Goal: Task Accomplishment & Management: Manage account settings

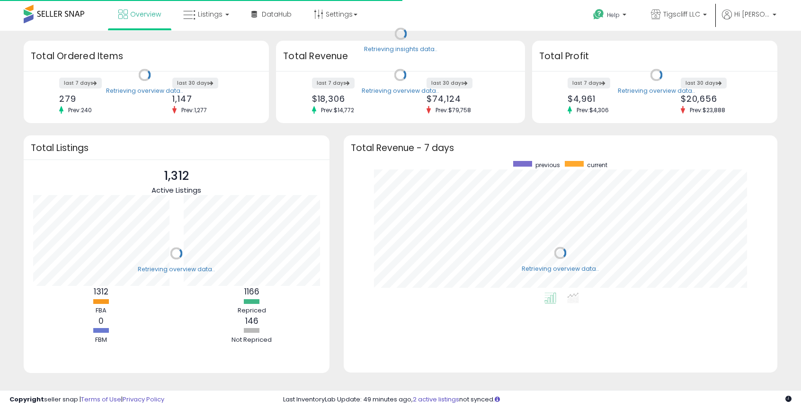
scroll to position [132, 415]
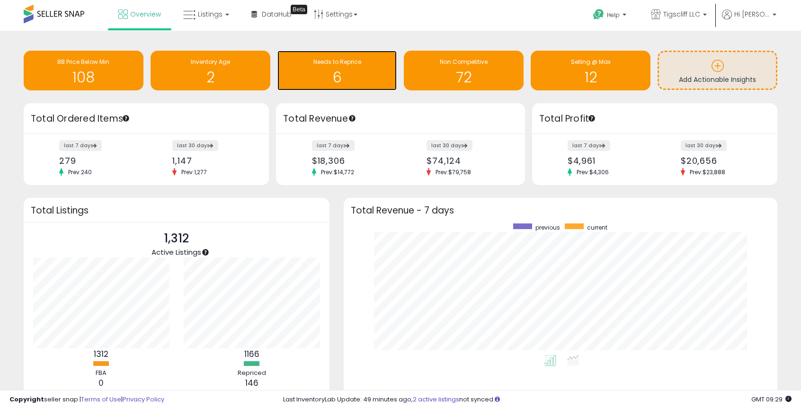
click at [323, 70] on h1 "6" at bounding box center [337, 78] width 110 height 16
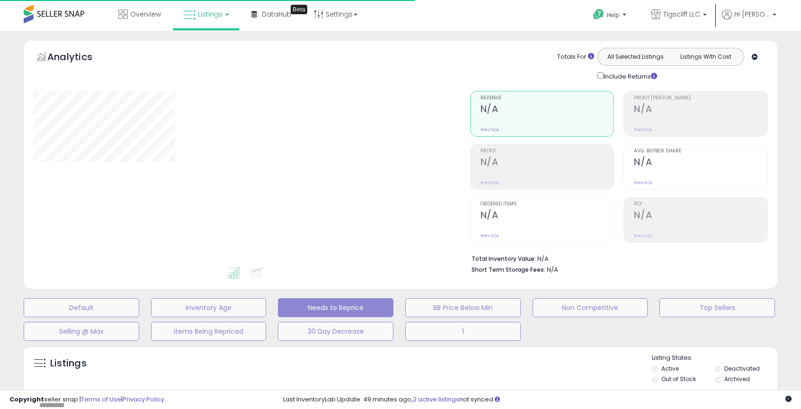
select select "**"
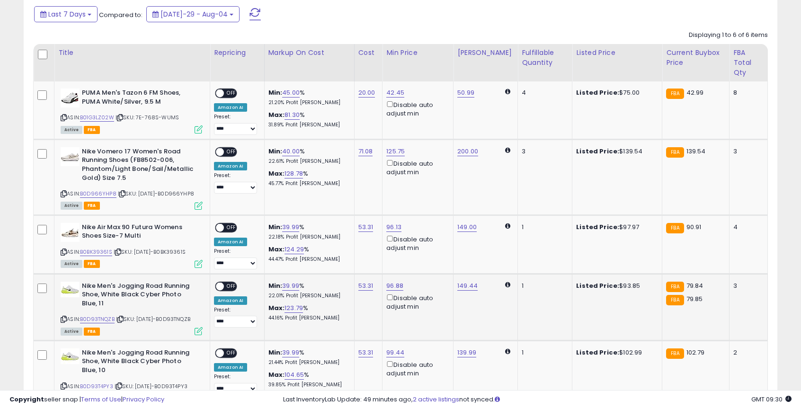
scroll to position [455, 0]
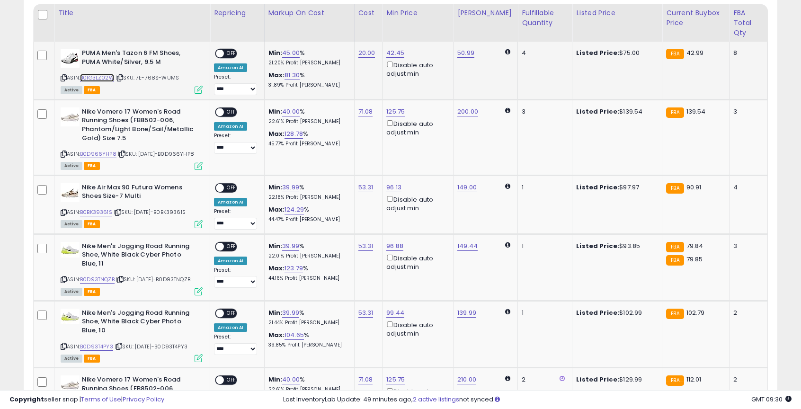
click at [104, 77] on link "B01G3LZ02W" at bounding box center [97, 78] width 34 height 8
click at [300, 54] on link "45.00" at bounding box center [291, 52] width 18 height 9
type input "*"
type input "**"
click at [327, 21] on icon "submit" at bounding box center [324, 20] width 6 height 6
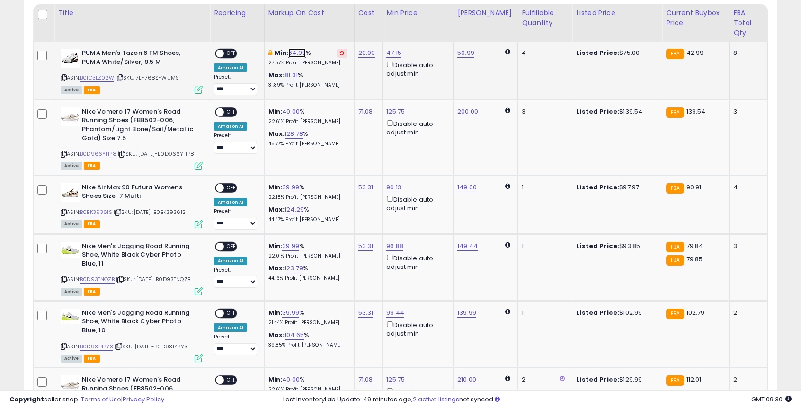
click at [297, 53] on link "64.99" at bounding box center [297, 52] width 18 height 9
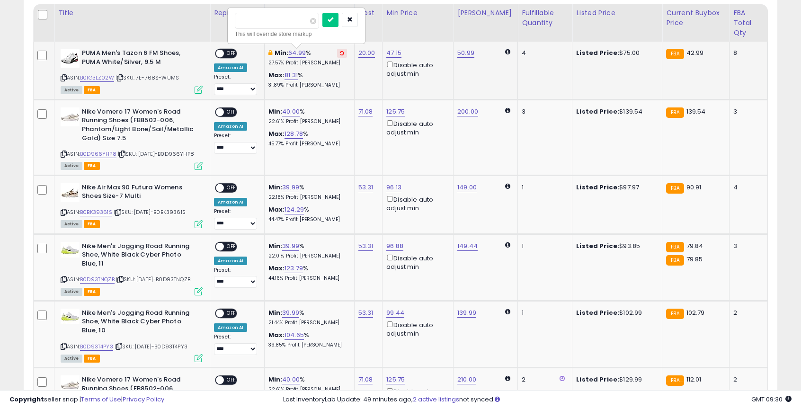
type input "*"
type input "**"
click at [333, 22] on icon "submit" at bounding box center [331, 20] width 6 height 6
click at [222, 53] on span at bounding box center [220, 54] width 8 height 8
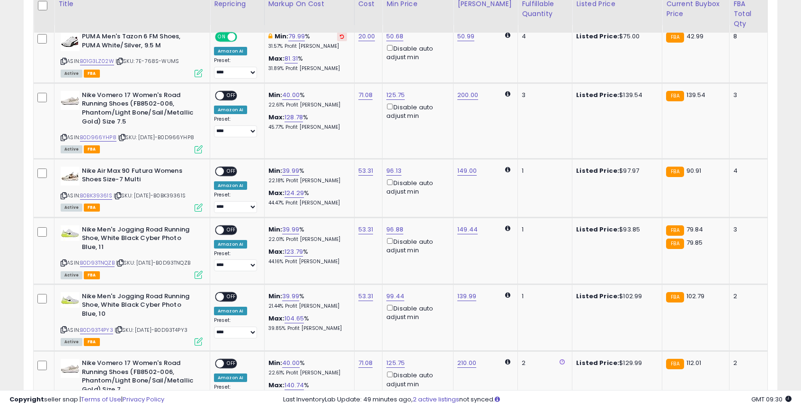
scroll to position [472, 0]
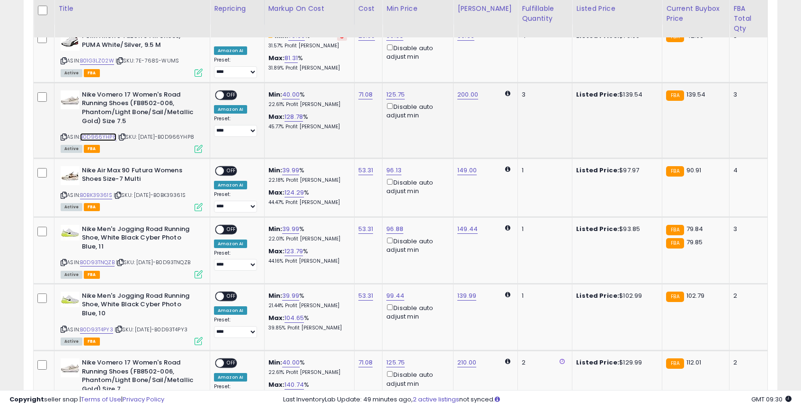
click at [105, 137] on link "B0D966YHP8" at bounding box center [98, 137] width 36 height 8
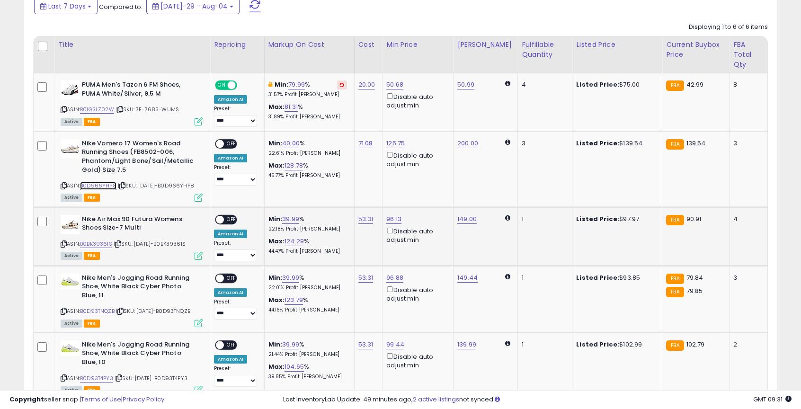
scroll to position [426, 0]
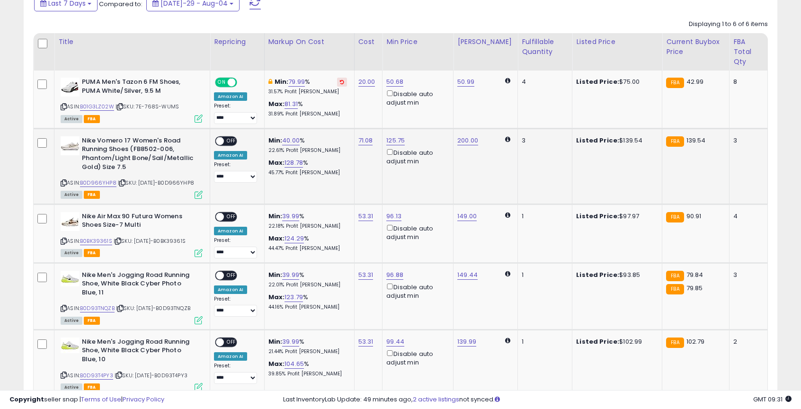
click at [225, 137] on div "ON OFF" at bounding box center [215, 141] width 22 height 8
click at [229, 140] on span "OFF" at bounding box center [231, 141] width 15 height 8
click at [296, 140] on link "40.00" at bounding box center [291, 140] width 18 height 9
type input "*"
type input "**"
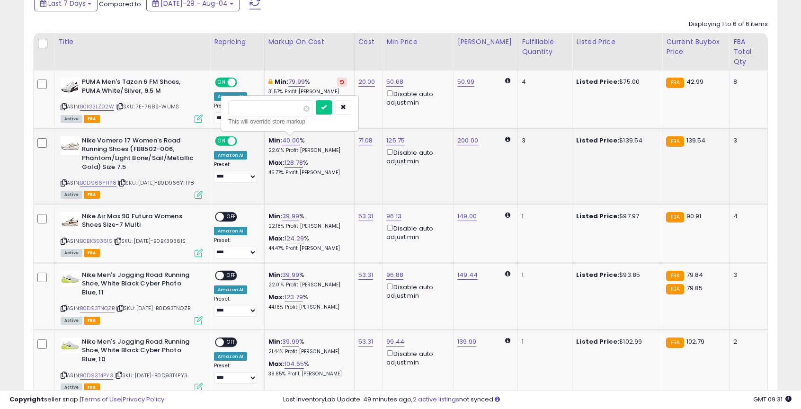
click at [320, 123] on div "This will override store markup" at bounding box center [289, 121] width 123 height 9
click at [326, 109] on button "submit" at bounding box center [324, 107] width 16 height 14
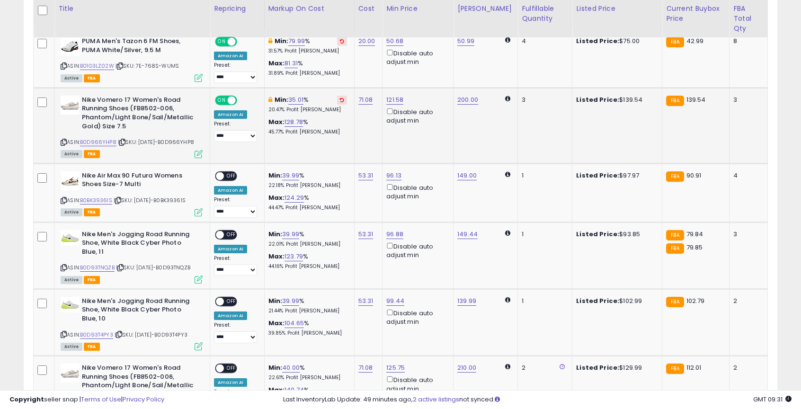
scroll to position [470, 0]
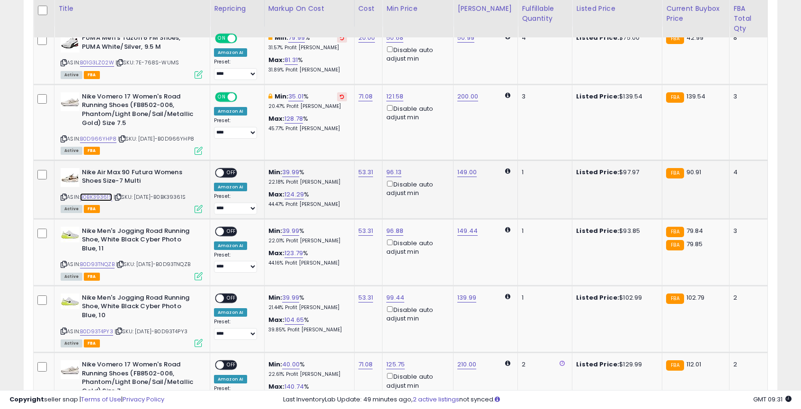
click at [100, 201] on link "B0BK39361S" at bounding box center [96, 197] width 32 height 8
click at [298, 176] on link "39.99" at bounding box center [290, 172] width 17 height 9
type input "**"
click at [327, 147] on icon "submit" at bounding box center [324, 145] width 6 height 6
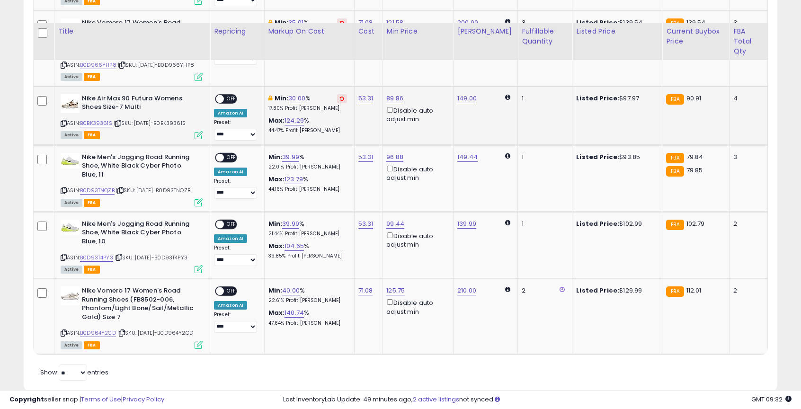
scroll to position [583, 0]
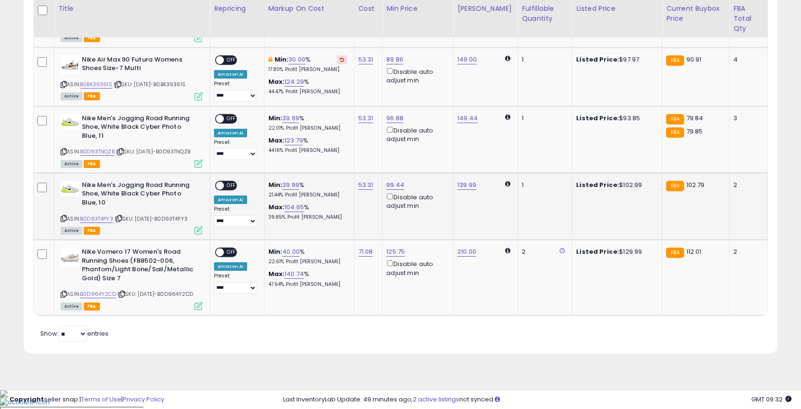
click at [227, 189] on span "OFF" at bounding box center [231, 185] width 15 height 8
click at [224, 64] on span at bounding box center [220, 60] width 8 height 8
click at [99, 156] on link "B0D93TNQZB" at bounding box center [97, 152] width 35 height 8
click at [285, 123] on link "39.99" at bounding box center [290, 118] width 17 height 9
type input "*"
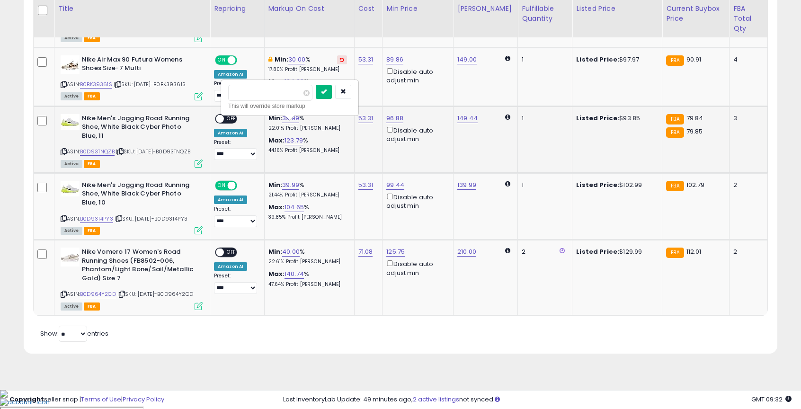
type input "**"
click at [327, 90] on icon "submit" at bounding box center [324, 92] width 6 height 6
click at [224, 123] on span at bounding box center [220, 119] width 8 height 8
click at [296, 257] on link "40.00" at bounding box center [291, 251] width 18 height 9
type input "*"
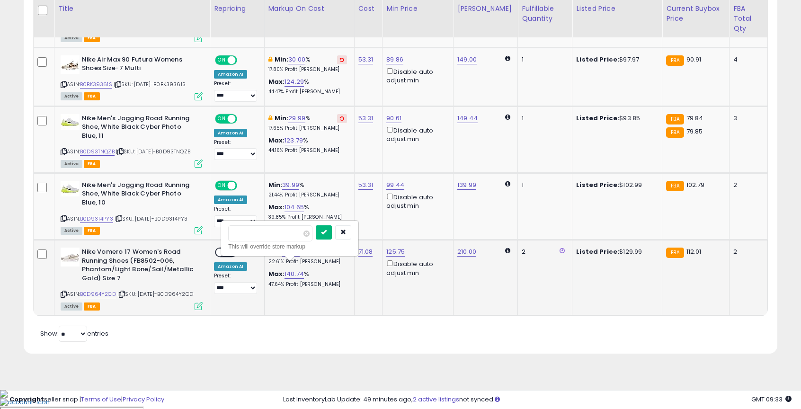
type input "**"
click at [328, 233] on button "submit" at bounding box center [324, 232] width 16 height 14
click at [227, 257] on div "ON OFF" at bounding box center [215, 252] width 22 height 8
click at [222, 257] on span at bounding box center [220, 252] width 8 height 8
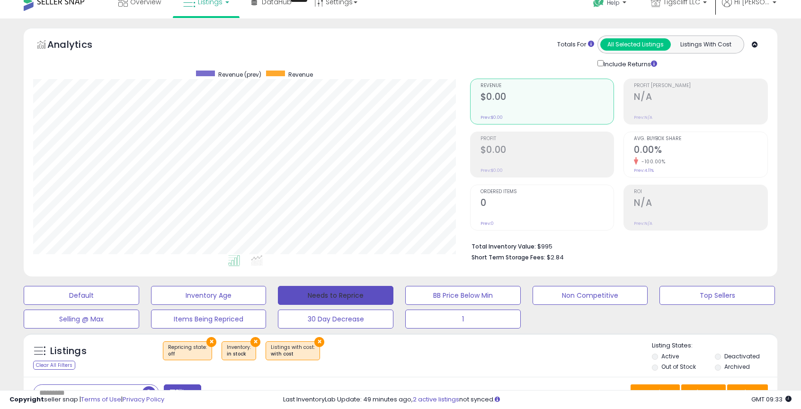
scroll to position [0, 0]
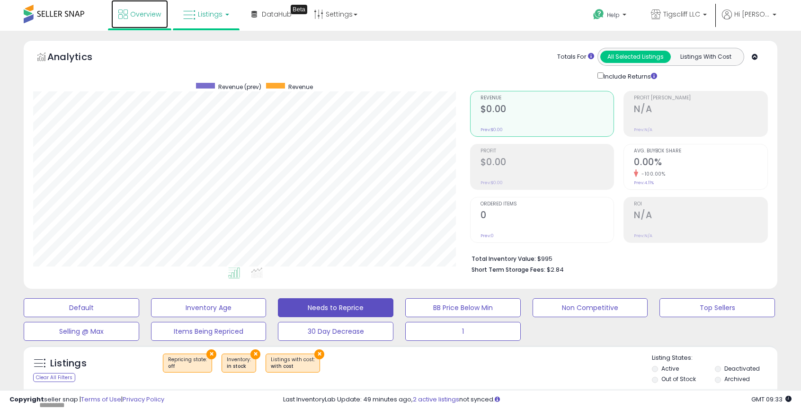
click at [123, 18] on link "Overview" at bounding box center [139, 14] width 57 height 28
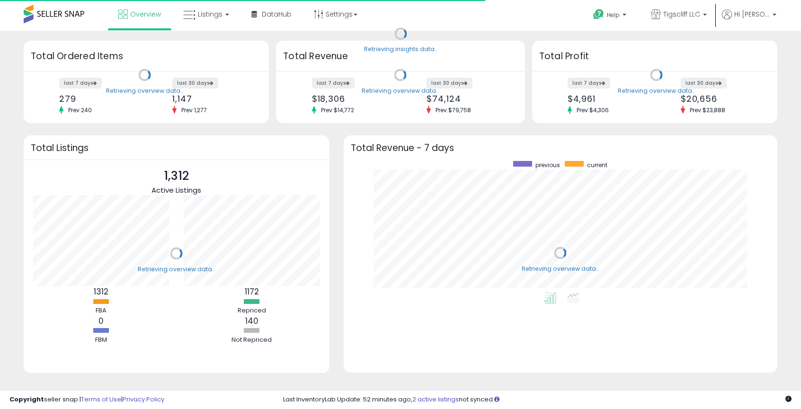
scroll to position [132, 415]
